Goal: Information Seeking & Learning: Learn about a topic

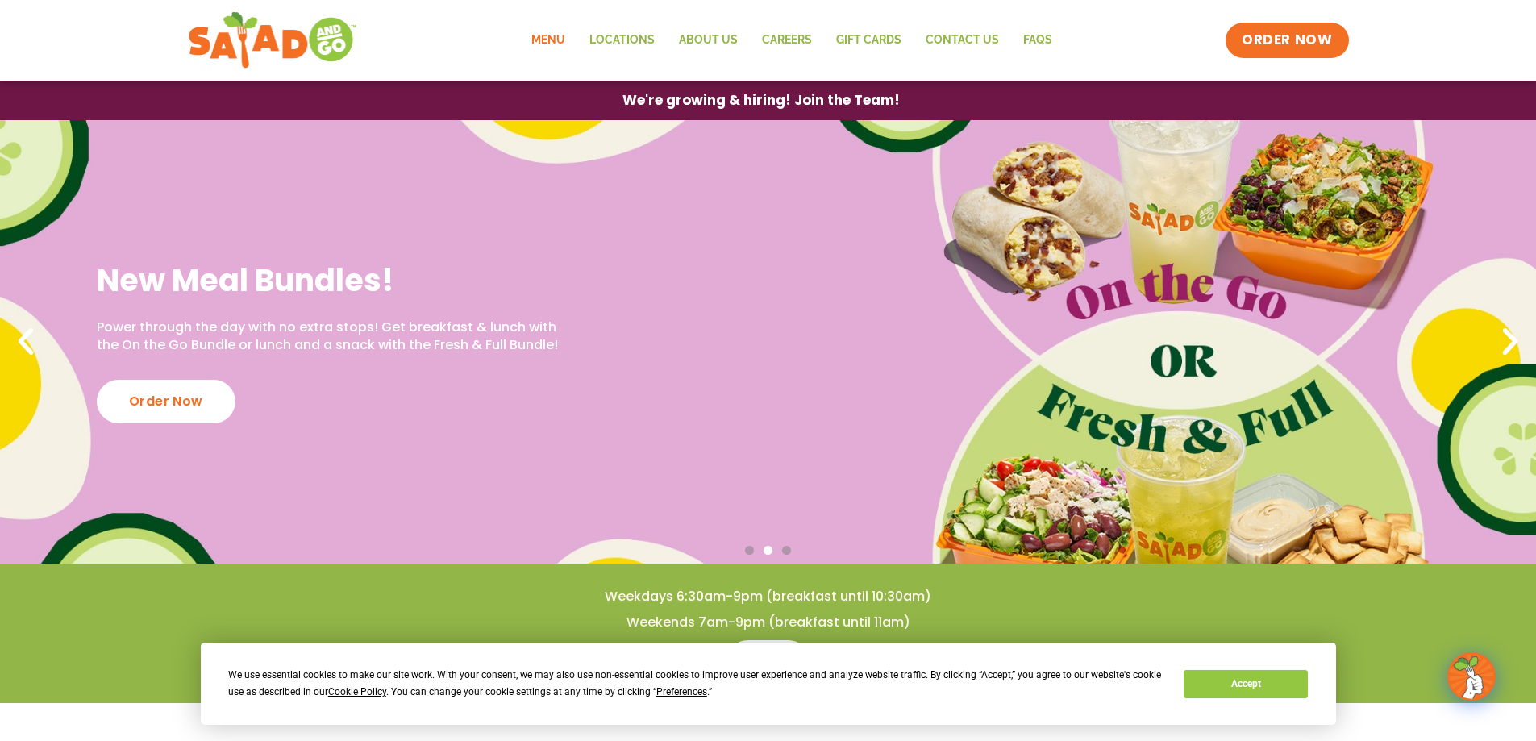
click at [543, 35] on link "Menu" at bounding box center [548, 40] width 58 height 37
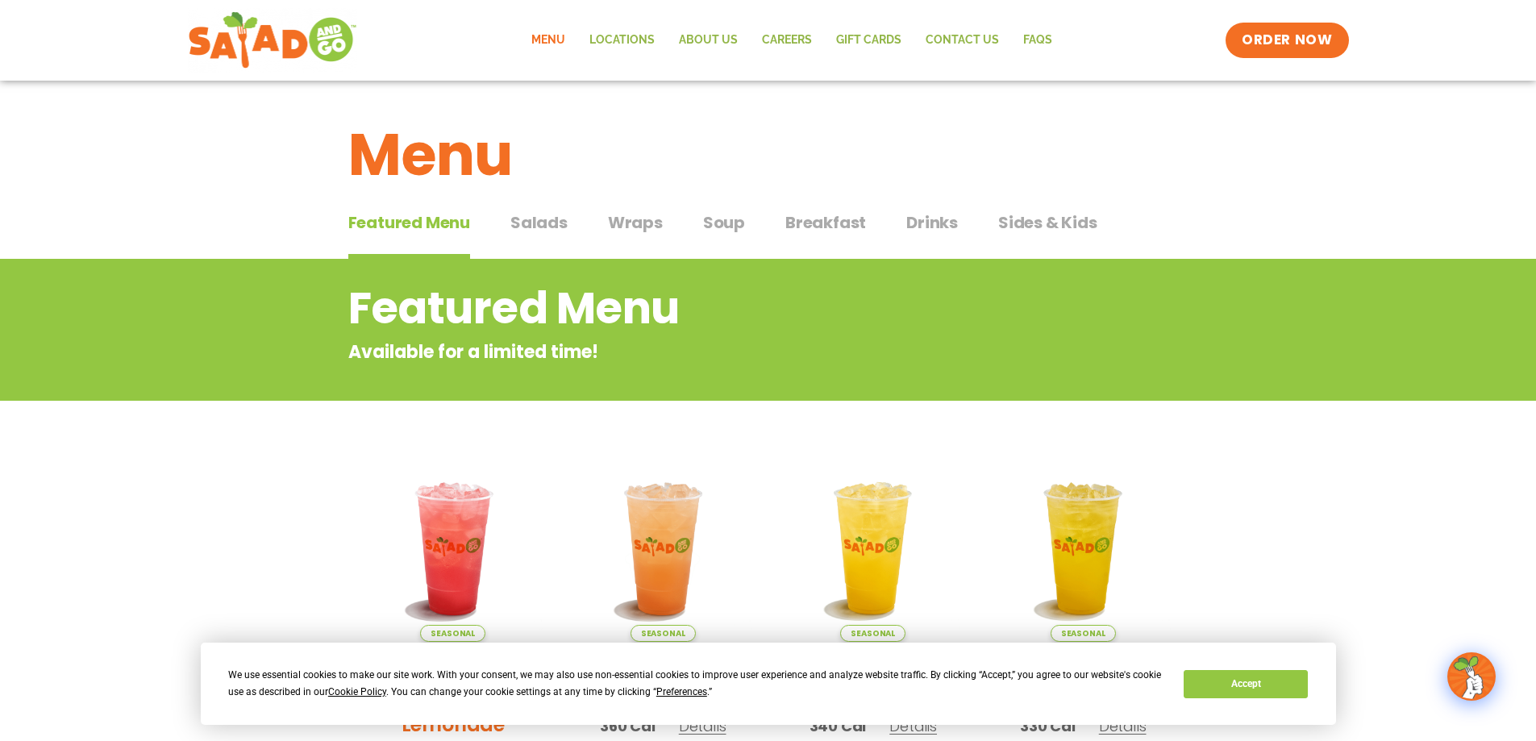
click at [555, 223] on span "Salads" at bounding box center [538, 222] width 57 height 24
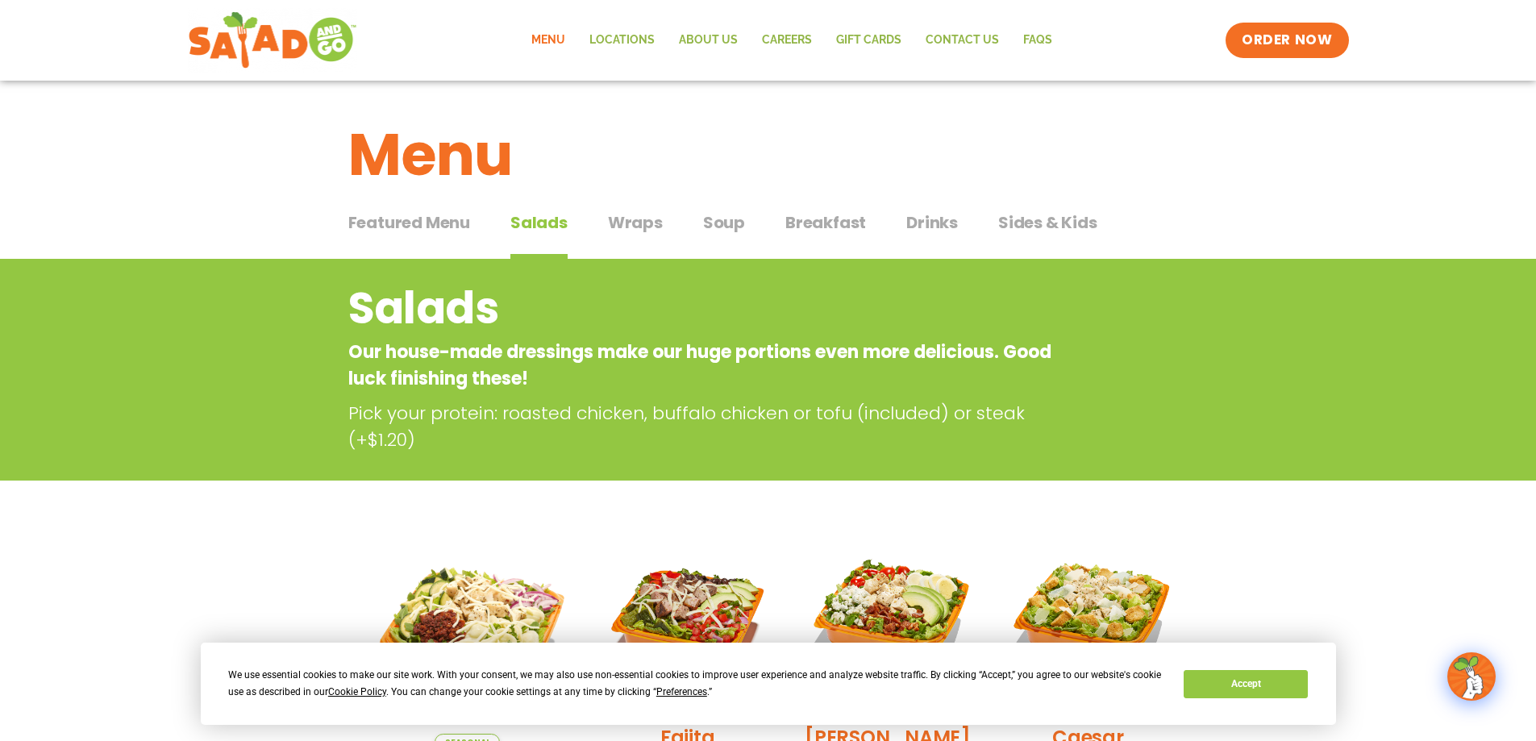
click at [628, 216] on span "Wraps" at bounding box center [635, 222] width 55 height 24
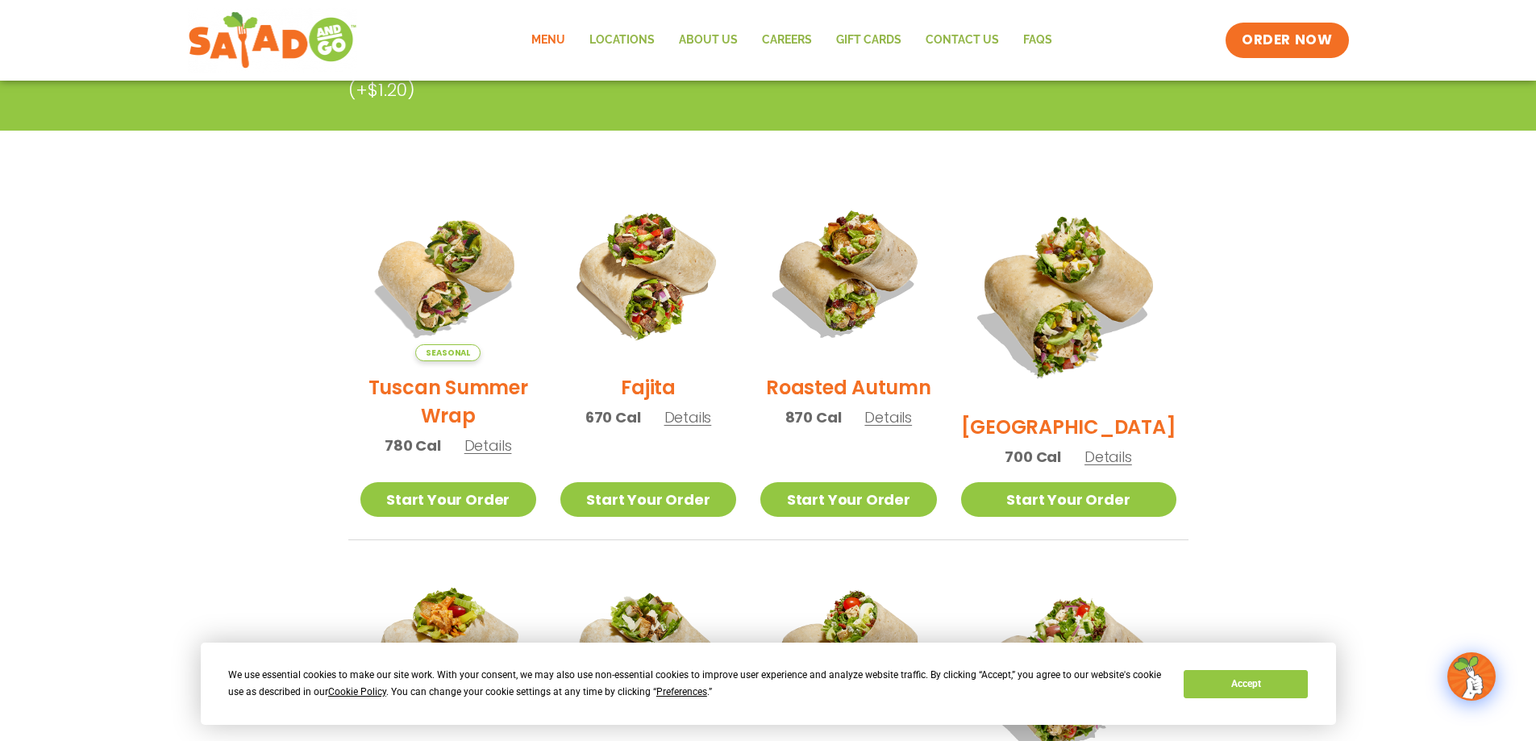
scroll to position [323, 0]
click at [638, 494] on link "Start Your Order" at bounding box center [648, 500] width 176 height 35
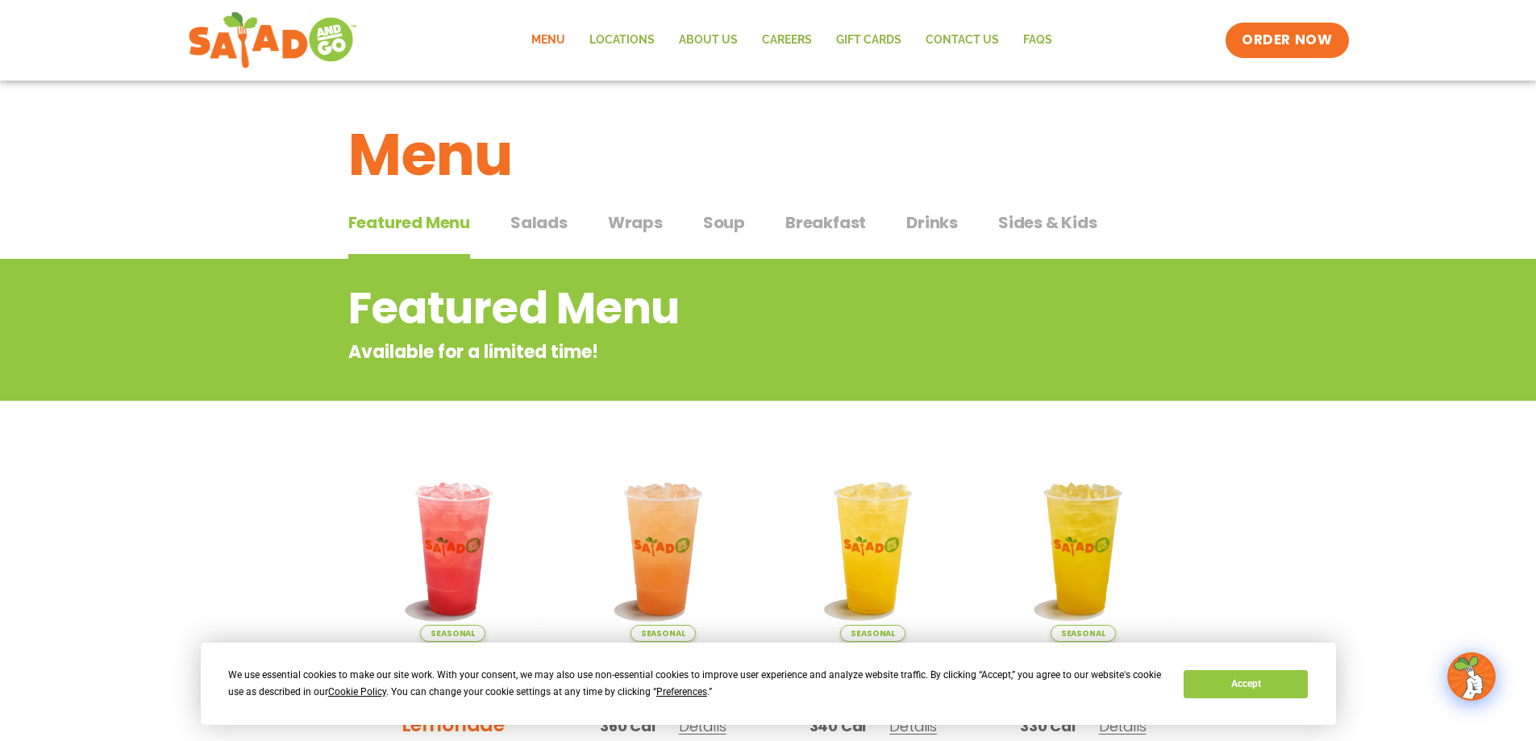
click at [613, 217] on span "Wraps" at bounding box center [635, 222] width 55 height 24
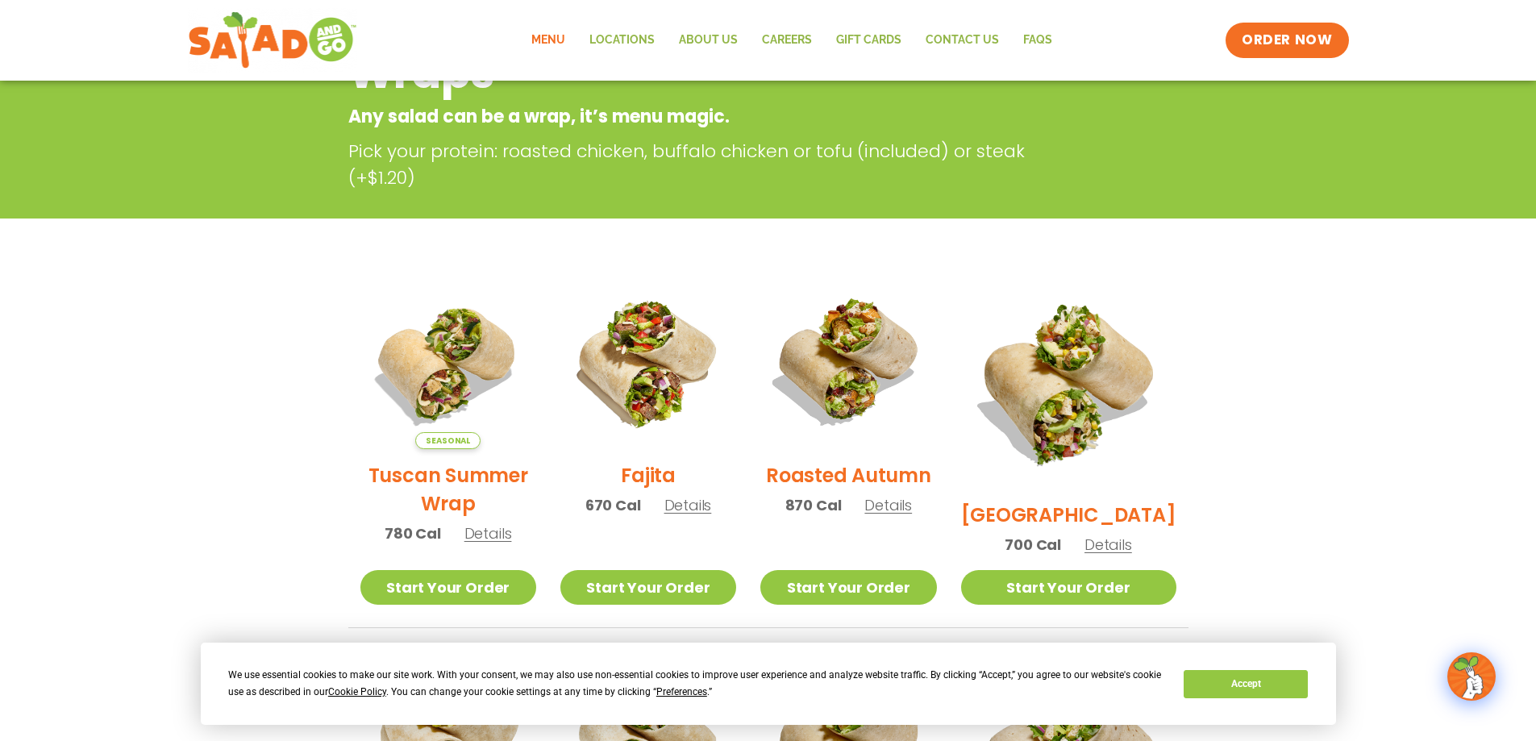
scroll to position [403, 0]
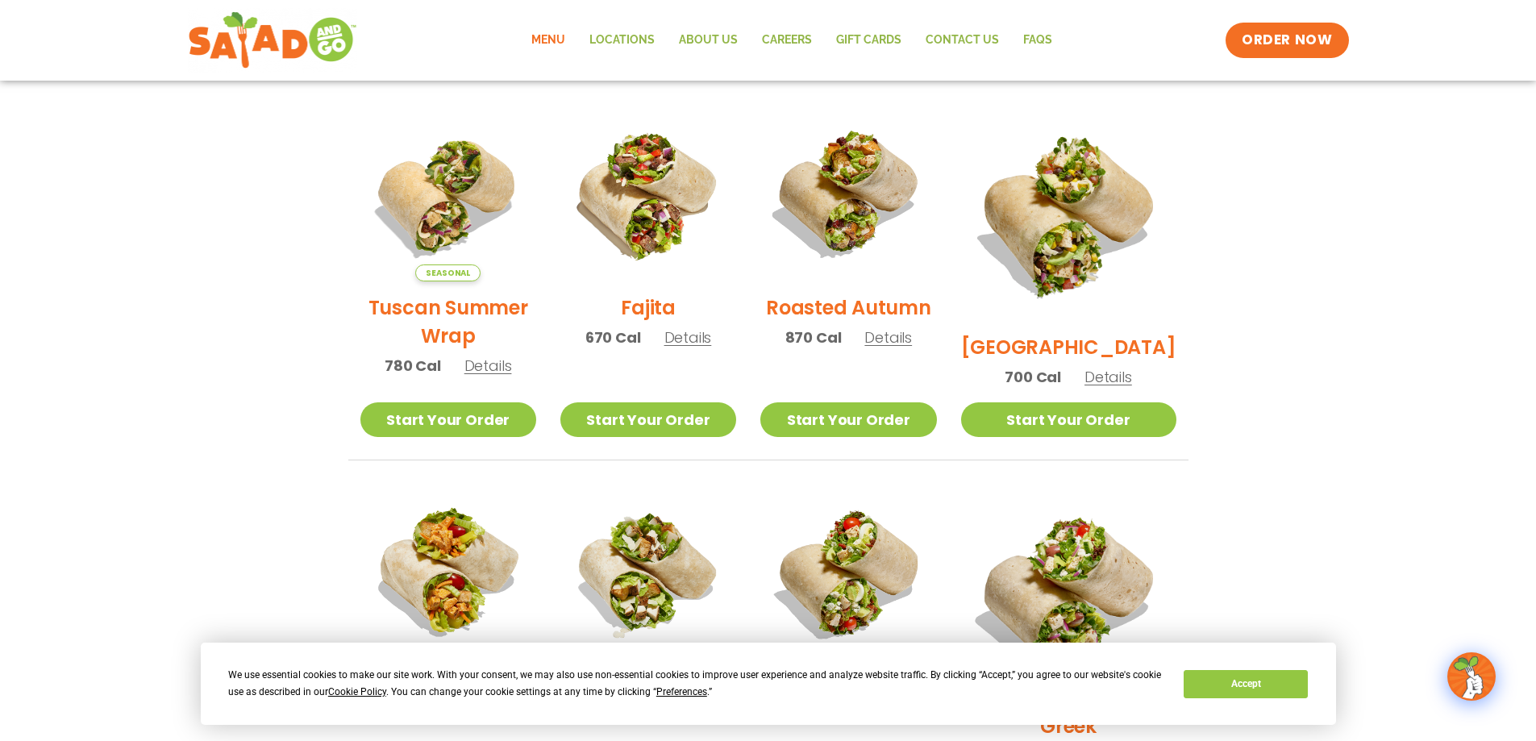
click at [696, 348] on span "Details" at bounding box center [688, 337] width 48 height 20
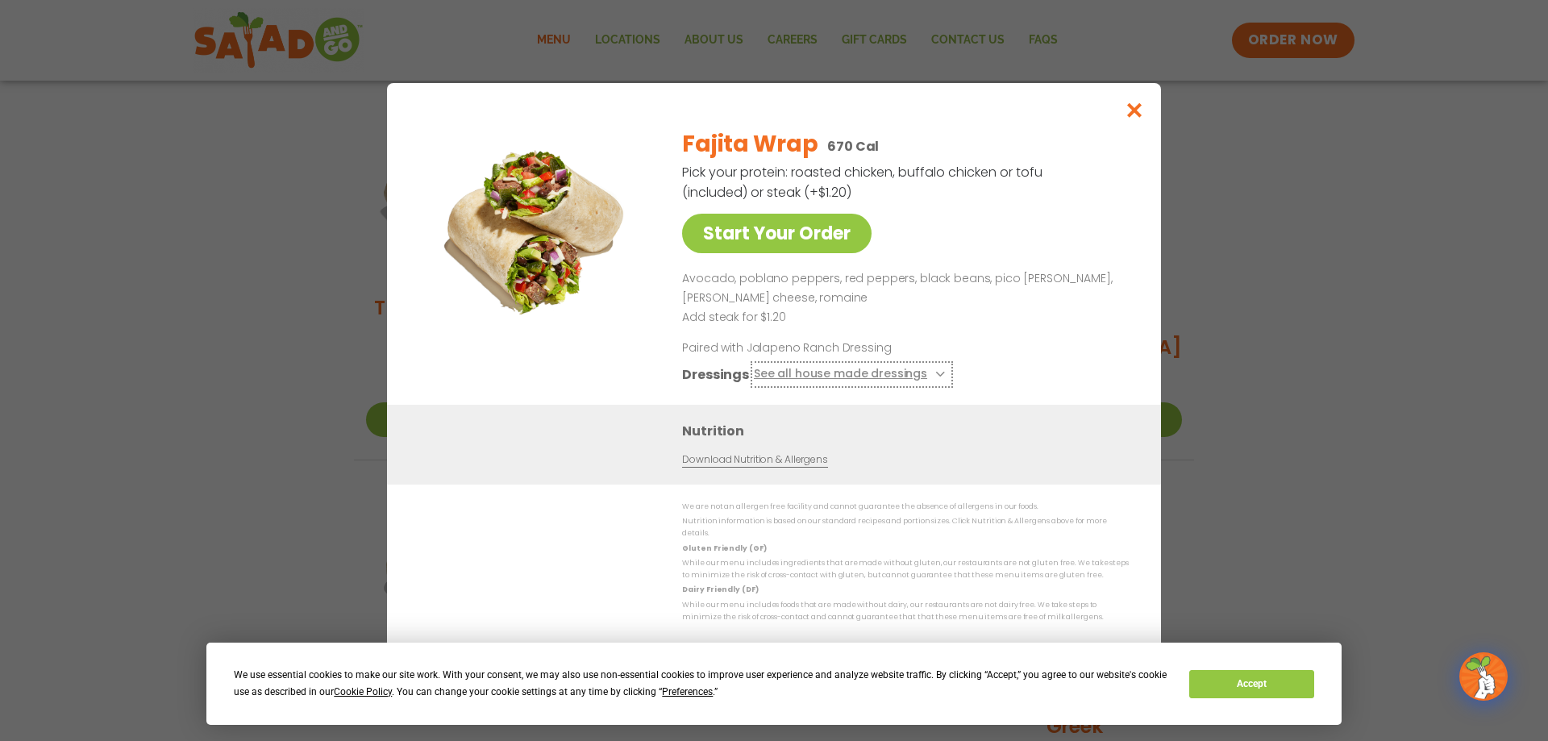
click at [877, 382] on button "See all house made dressings" at bounding box center [852, 375] width 196 height 20
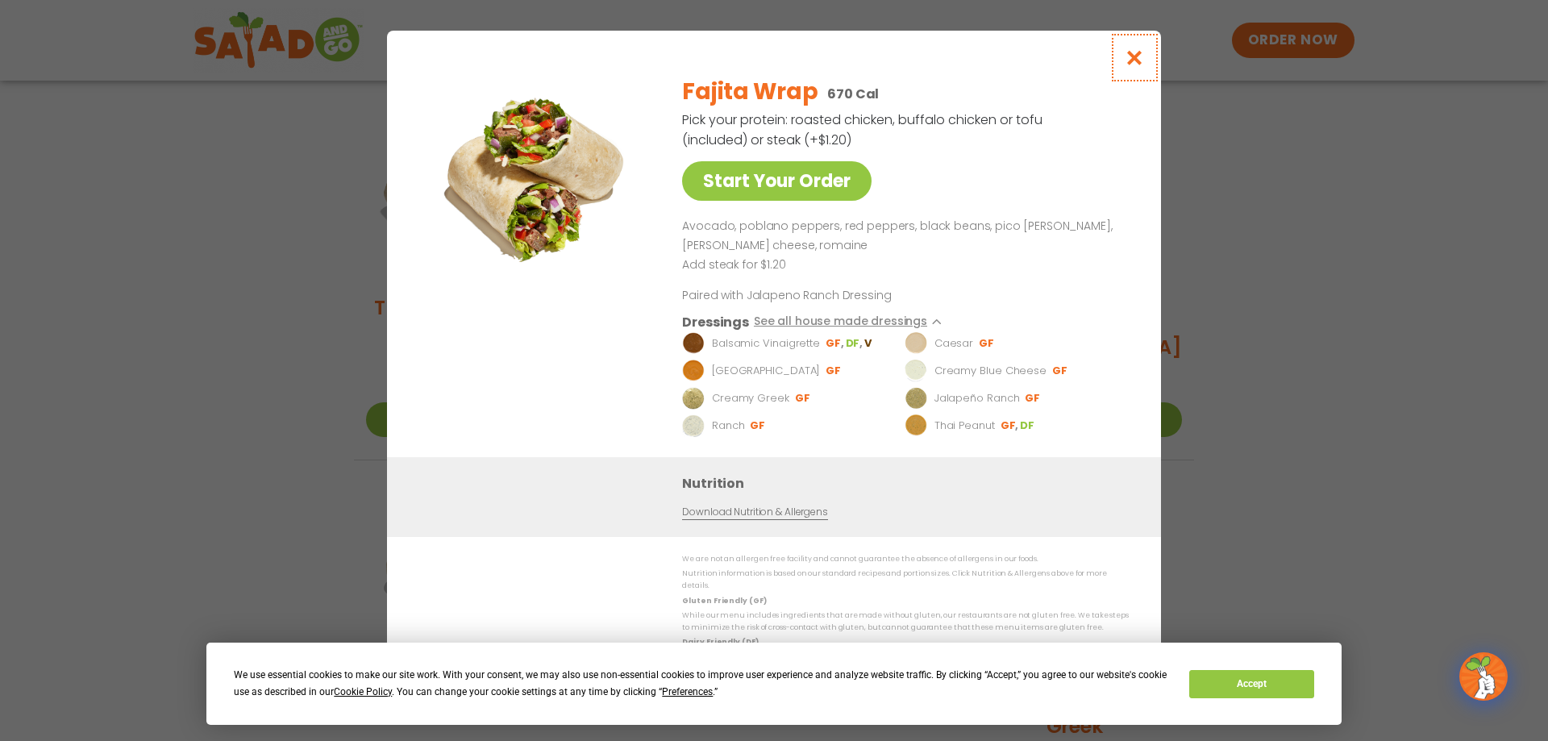
click at [1127, 64] on icon "Close modal" at bounding box center [1135, 57] width 20 height 17
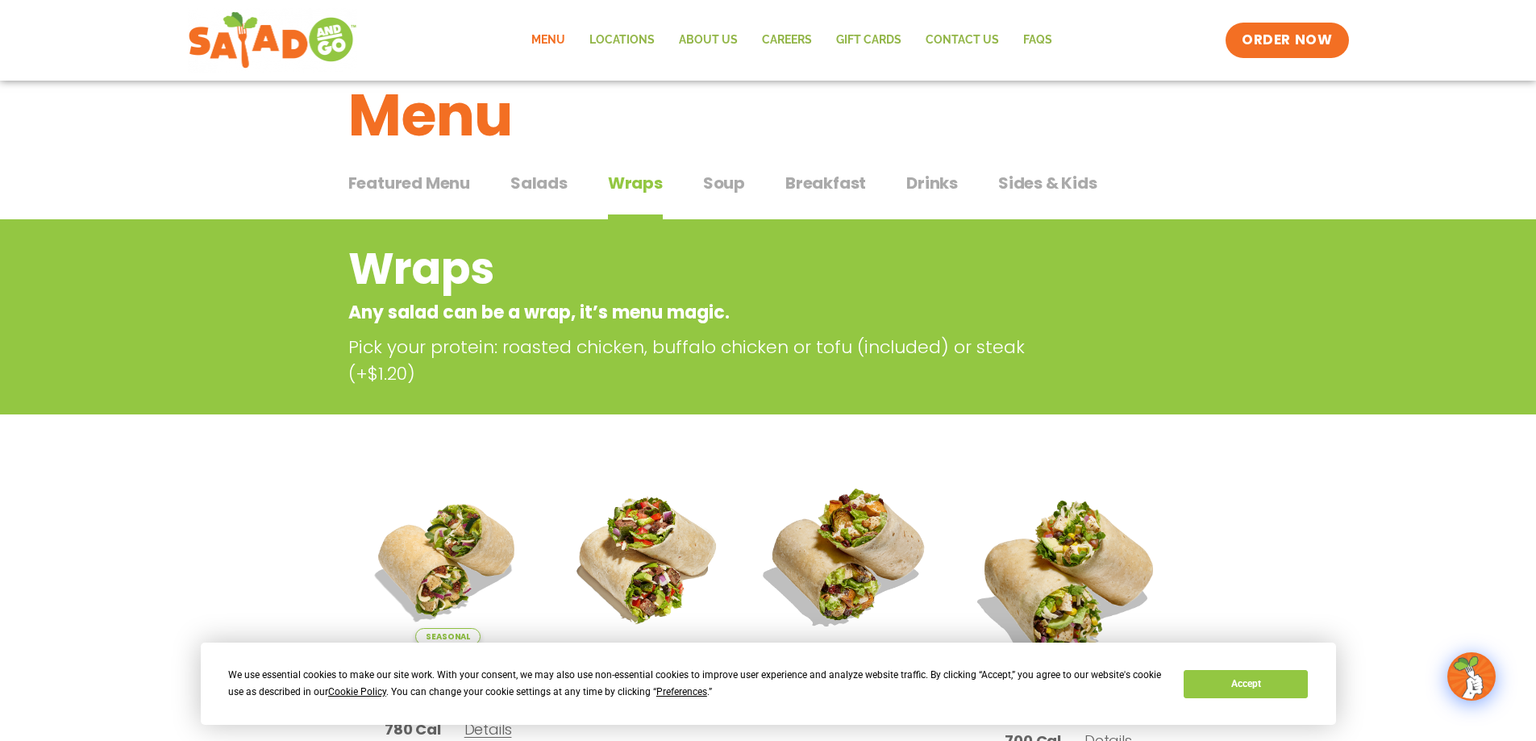
scroll to position [0, 0]
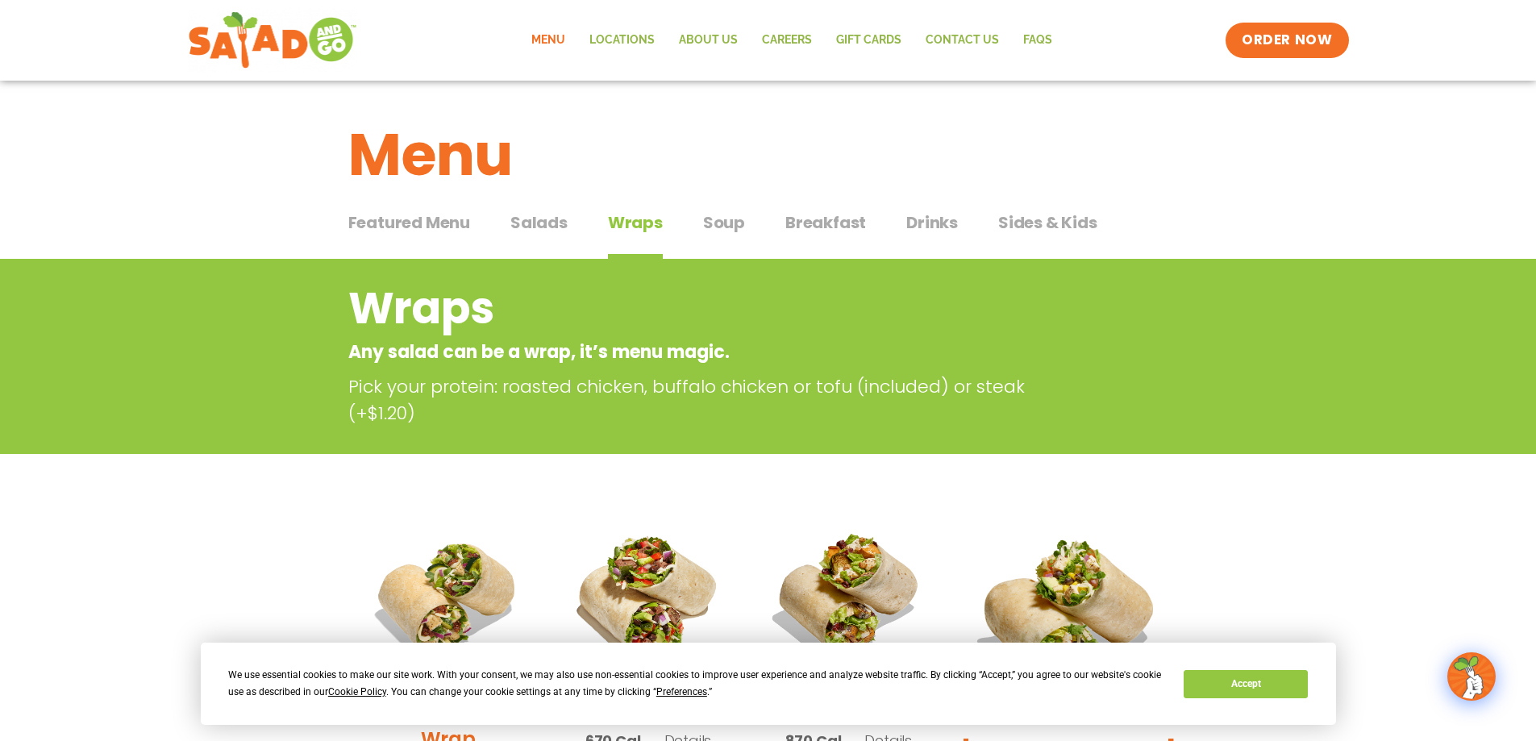
click at [534, 224] on span "Salads" at bounding box center [538, 222] width 57 height 24
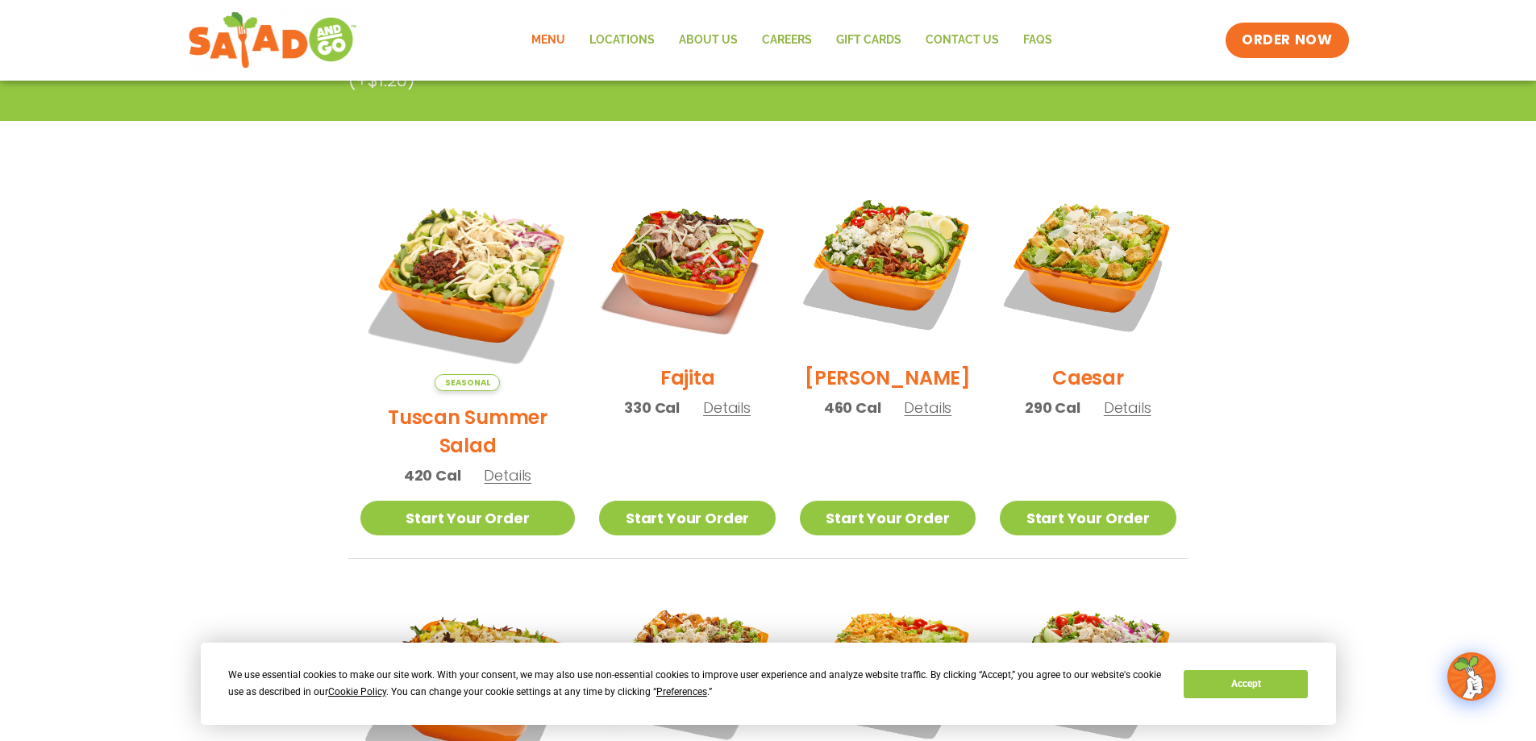
scroll to position [323, 0]
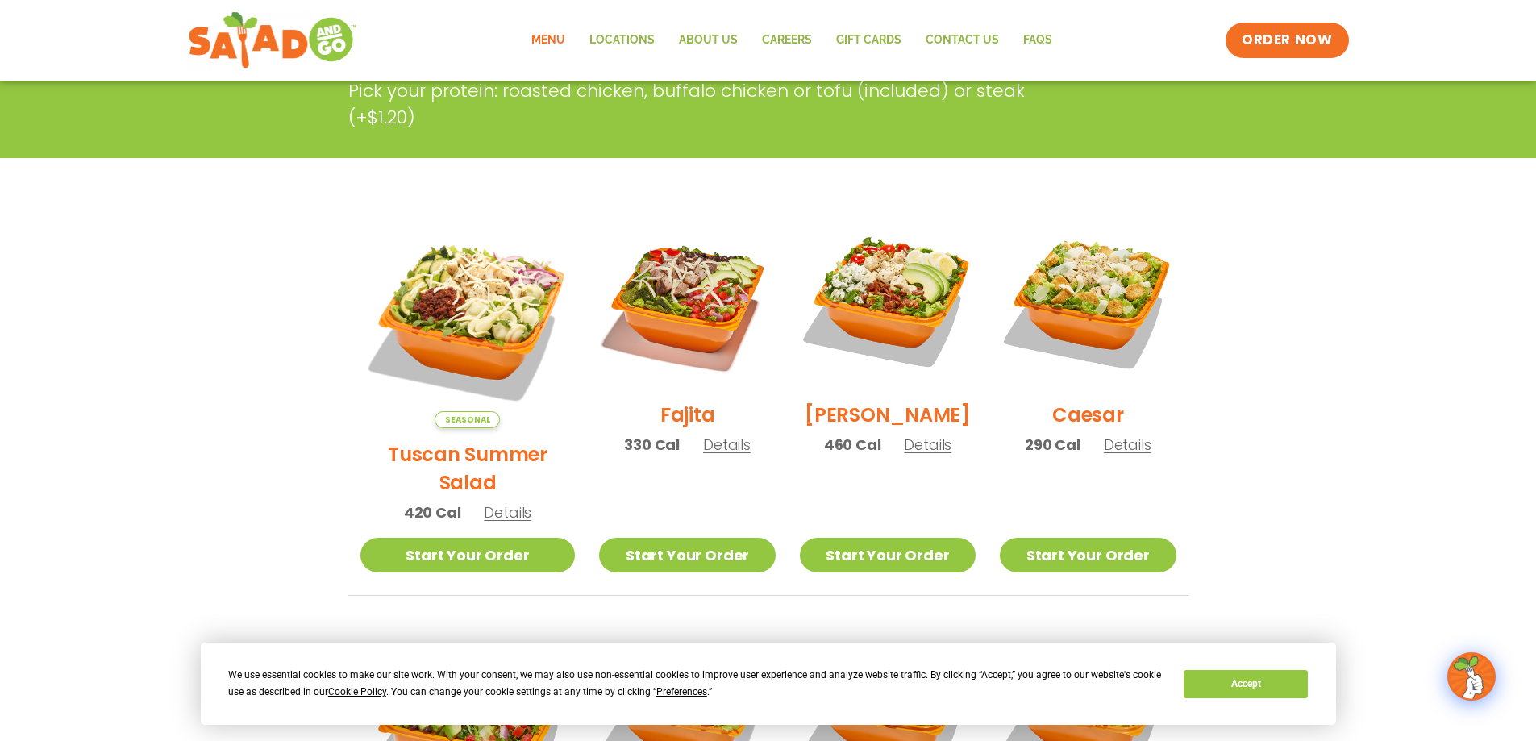
click at [921, 466] on div "Cobb 460 Cal Details" at bounding box center [888, 341] width 176 height 257
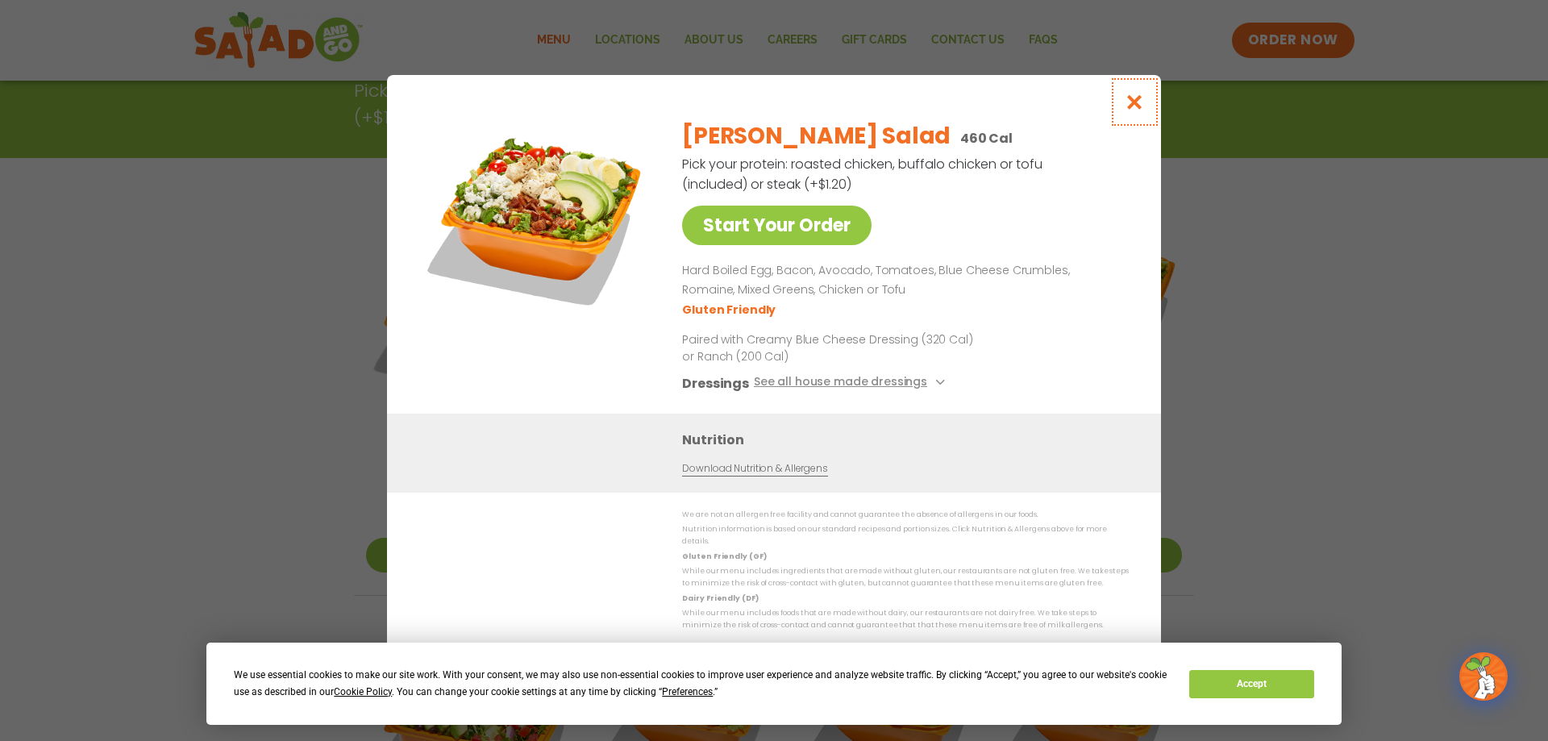
click at [1131, 110] on icon "Close modal" at bounding box center [1135, 102] width 20 height 17
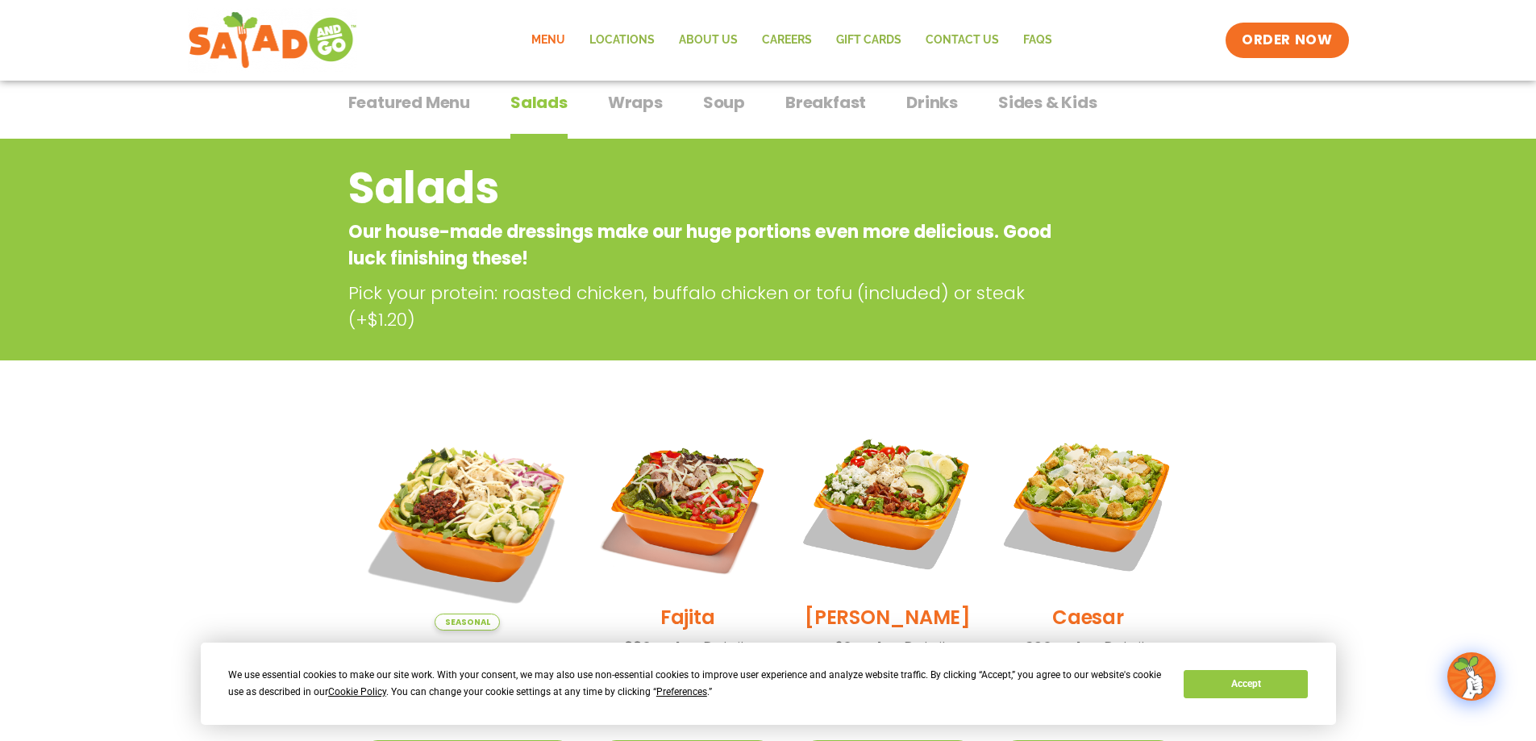
scroll to position [81, 0]
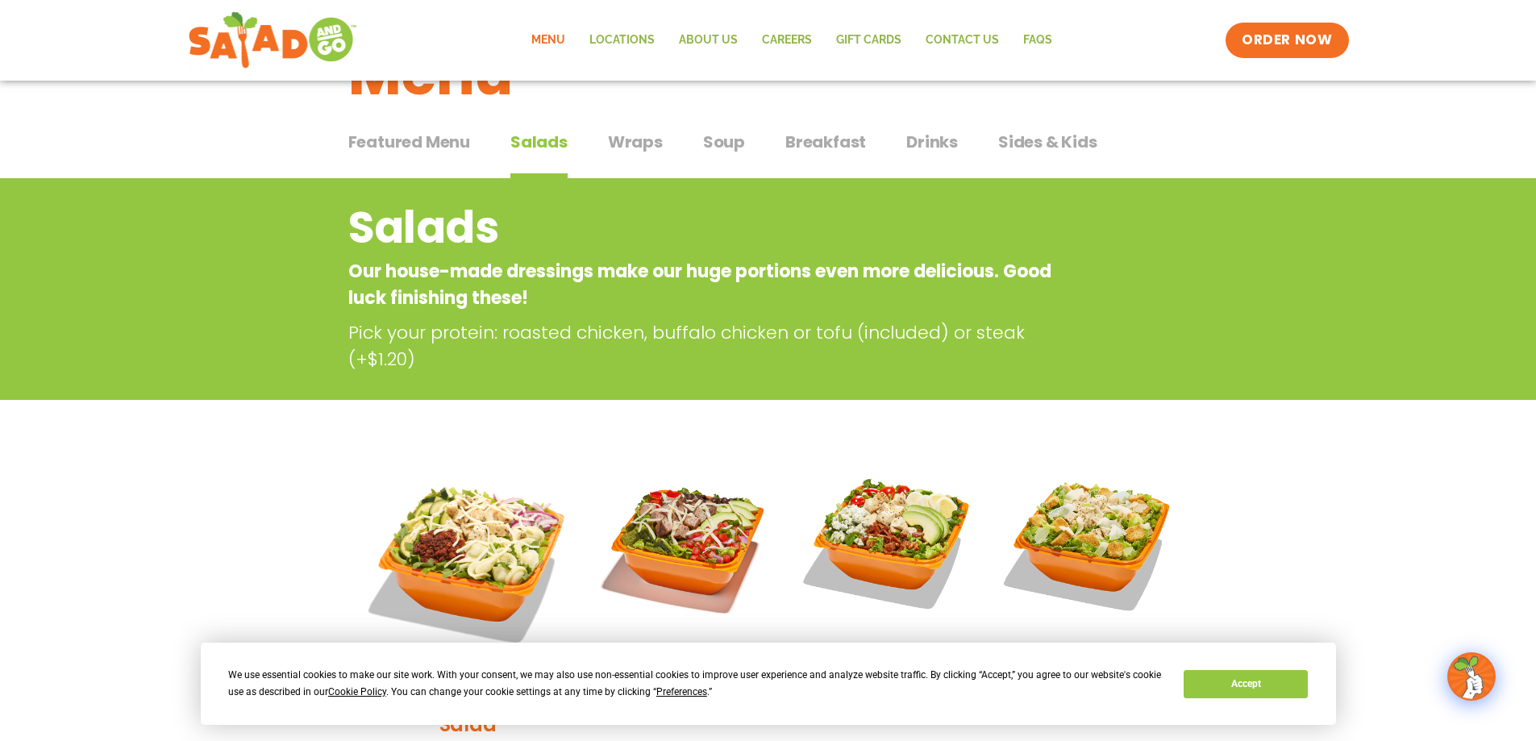
click at [630, 140] on span "Wraps" at bounding box center [635, 142] width 55 height 24
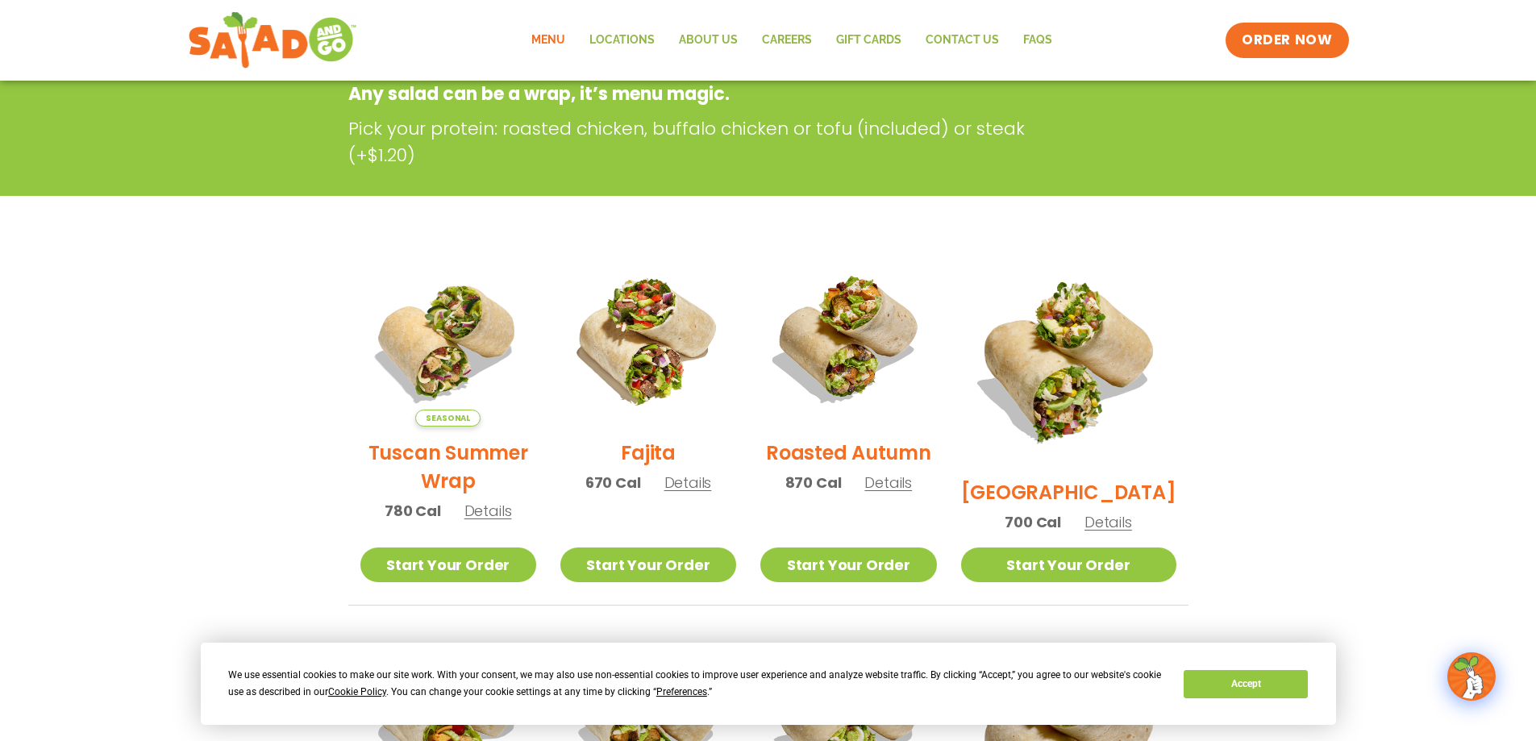
scroll to position [323, 0]
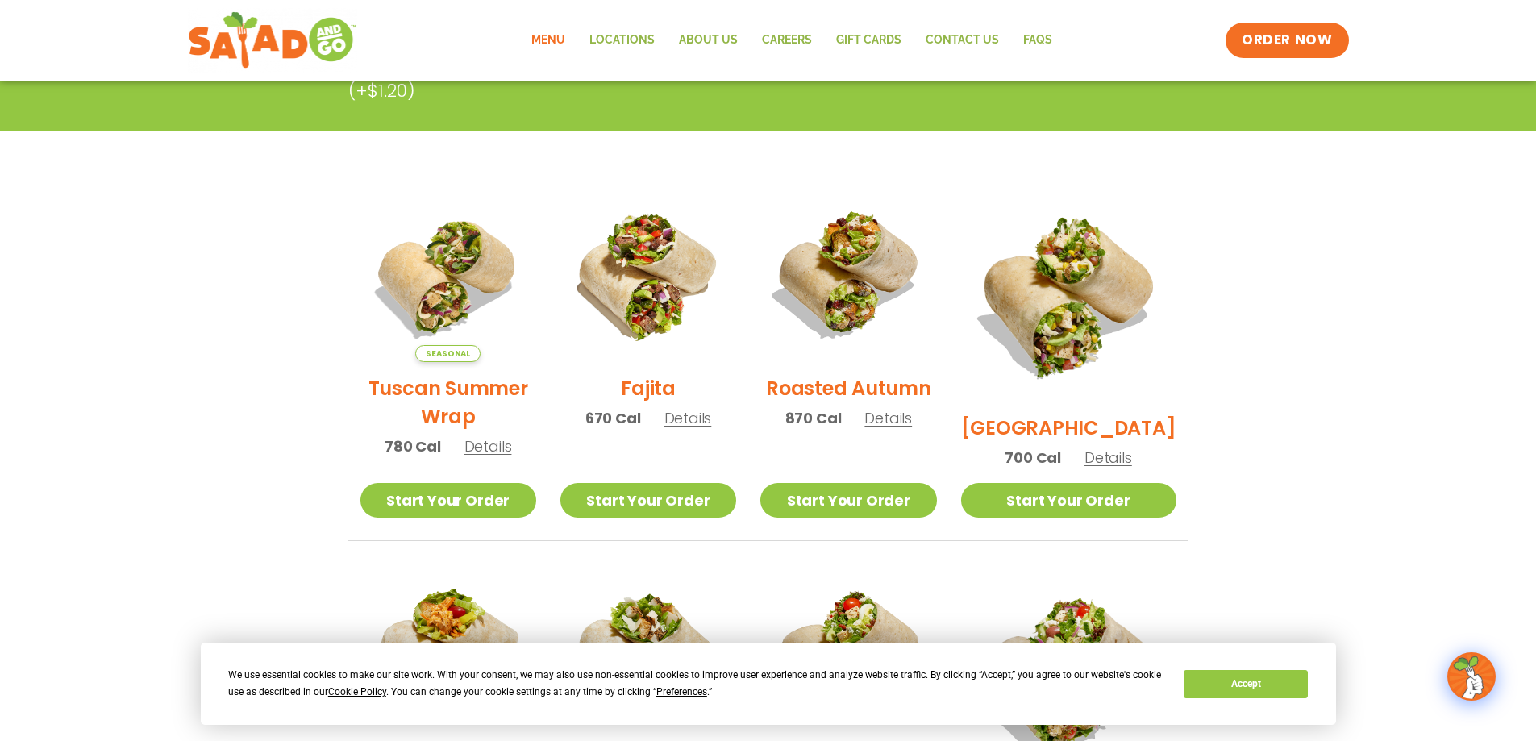
click at [700, 428] on span "Details" at bounding box center [688, 418] width 48 height 20
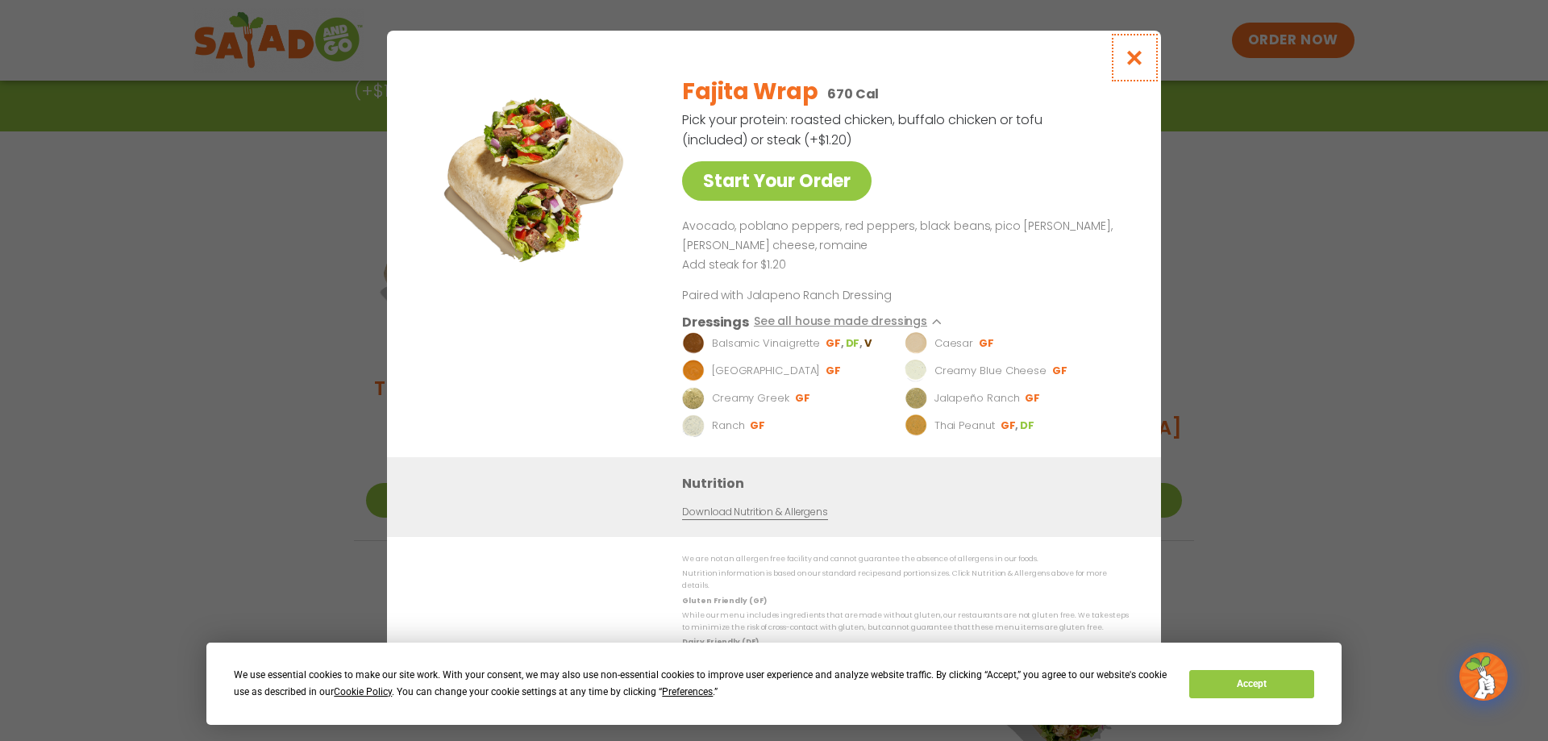
click at [1136, 66] on icon "Close modal" at bounding box center [1135, 57] width 20 height 17
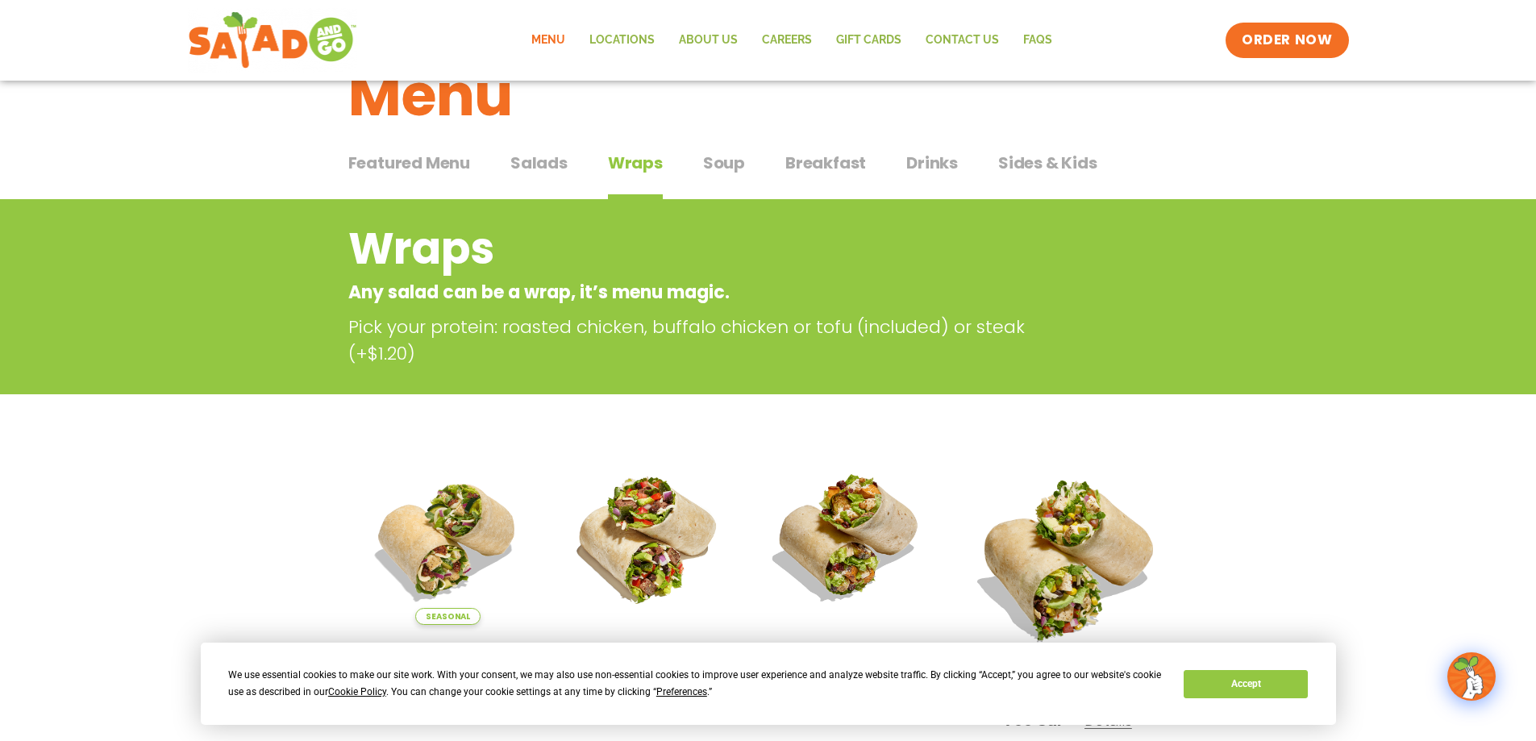
scroll to position [0, 0]
